Goal: Transaction & Acquisition: Purchase product/service

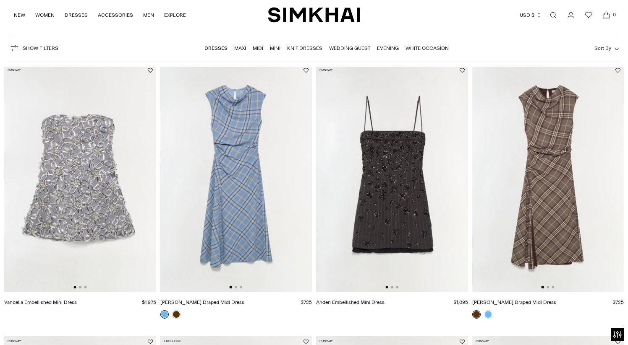
scroll to position [40, 0]
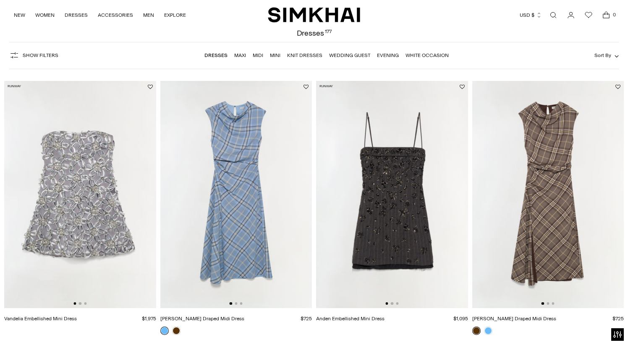
click at [349, 54] on link "Wedding Guest" at bounding box center [349, 55] width 41 height 6
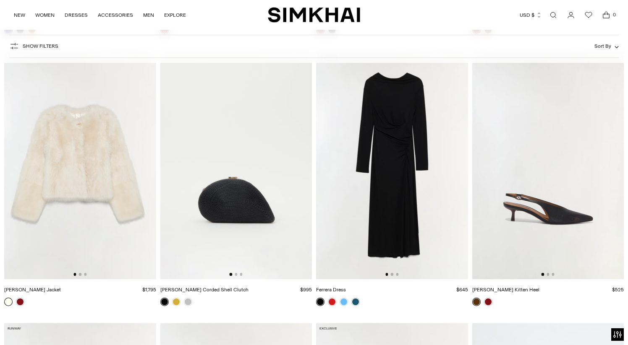
scroll to position [1695, 0]
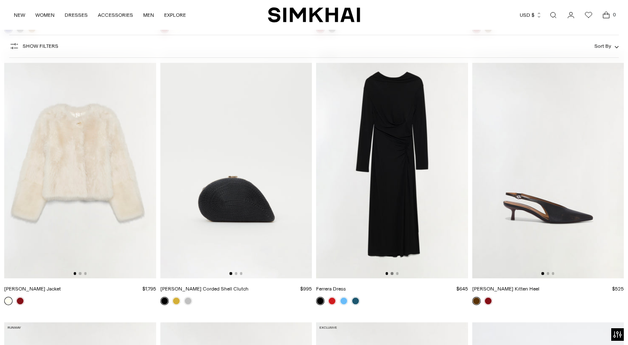
click at [392, 273] on button "Go to slide 2" at bounding box center [392, 273] width 3 height 3
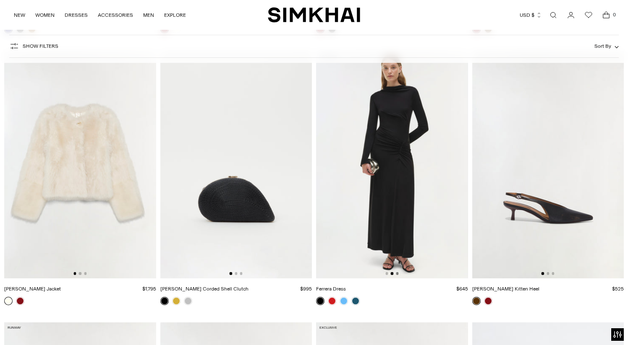
click at [396, 273] on button "Go to slide 3" at bounding box center [397, 273] width 3 height 3
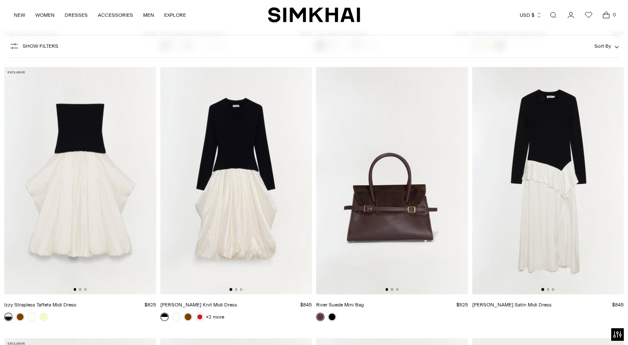
scroll to position [3040, 0]
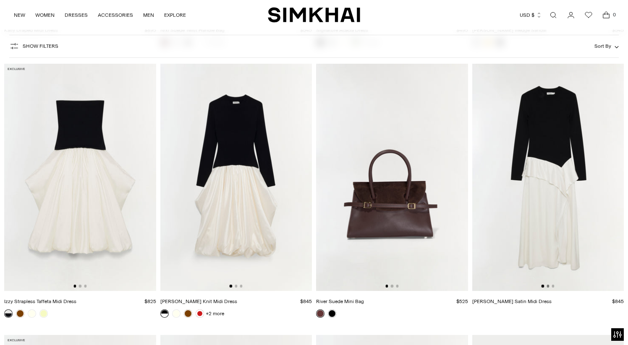
click at [549, 287] on button "Go to slide 2" at bounding box center [547, 286] width 3 height 3
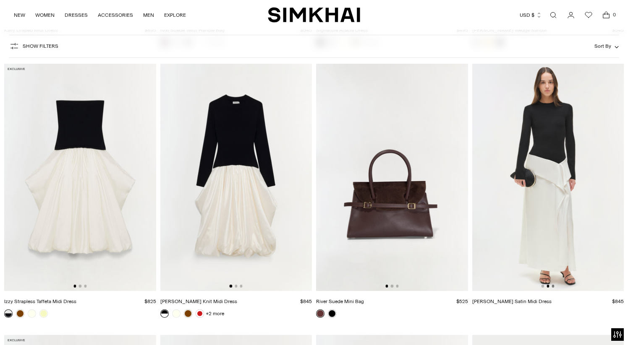
click at [552, 286] on button "Go to slide 3" at bounding box center [552, 286] width 3 height 3
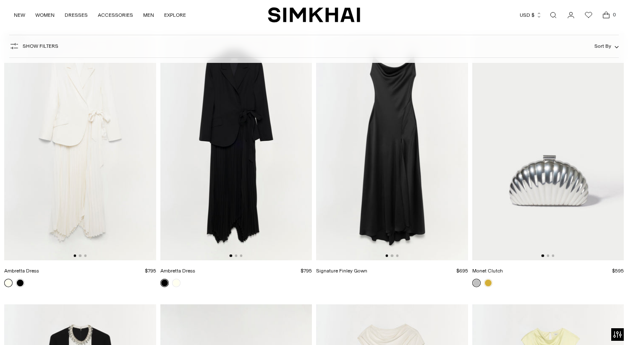
scroll to position [3365, 0]
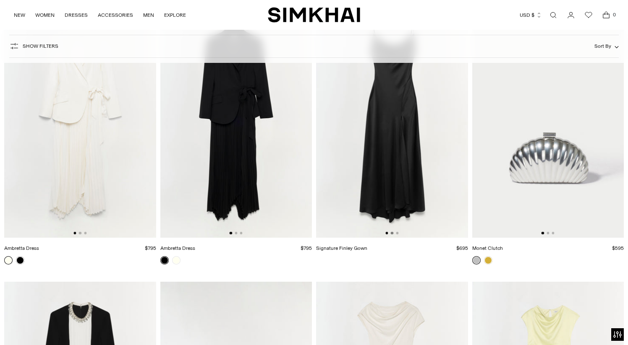
click at [391, 234] on button "Go to slide 2" at bounding box center [392, 233] width 3 height 3
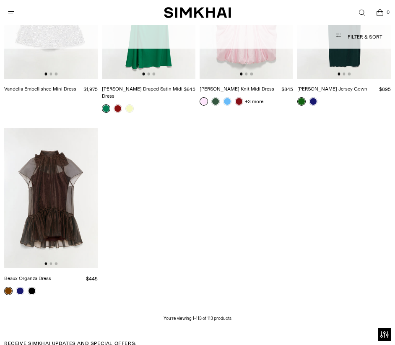
scroll to position [5131, 0]
